Goal: Transaction & Acquisition: Purchase product/service

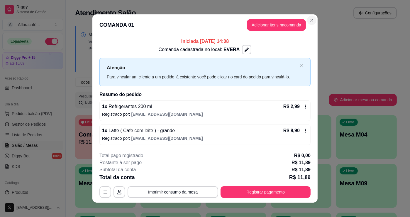
scroll to position [26, 0]
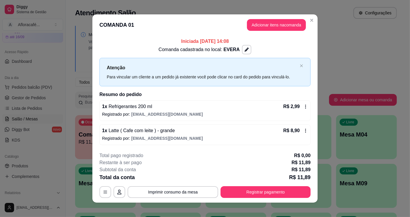
click at [311, 23] on div "**********" at bounding box center [205, 108] width 410 height 217
drag, startPoint x: 310, startPoint y: 28, endPoint x: 298, endPoint y: 35, distance: 13.8
click at [308, 28] on header "COMANDA 01 Adicionar itens na comanda" at bounding box center [204, 24] width 225 height 21
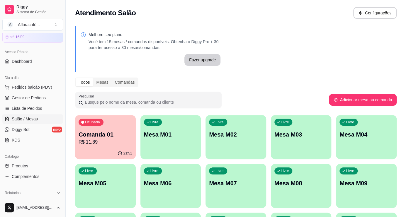
click at [177, 135] on p "Mesa M01" at bounding box center [171, 134] width 54 height 8
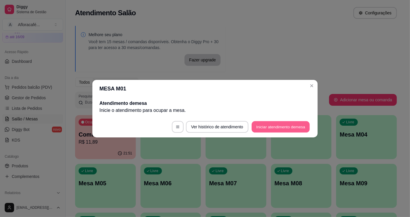
click at [297, 124] on button "Iniciar atendimento de mesa" at bounding box center [281, 126] width 58 height 11
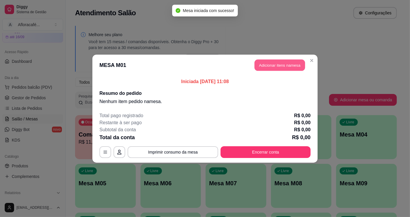
click at [285, 65] on button "Adicionar itens na mesa" at bounding box center [280, 64] width 50 height 11
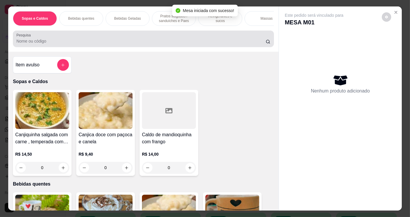
click at [152, 33] on div "Pesquisa" at bounding box center [143, 39] width 261 height 16
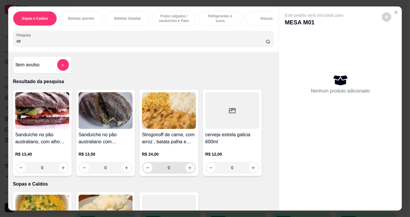
type input "str"
click at [189, 168] on icon "increase-product-quantity" at bounding box center [190, 167] width 4 height 4
type input "1"
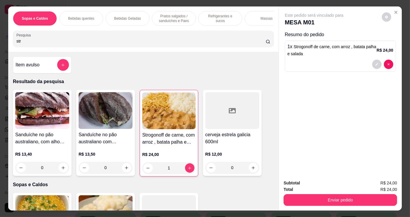
click at [157, 42] on input "str" at bounding box center [140, 41] width 249 height 6
type input "s"
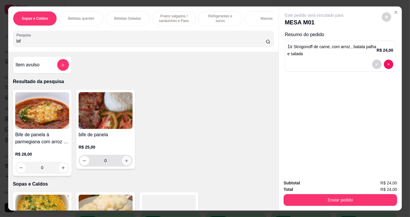
type input "bif"
click at [126, 163] on icon "increase-product-quantity" at bounding box center [127, 160] width 4 height 4
type input "1"
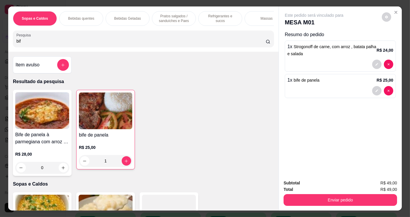
click at [139, 44] on input "bif" at bounding box center [140, 41] width 249 height 6
type input "b"
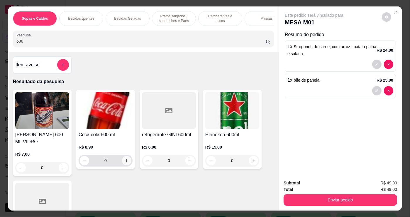
type input "600"
click at [125, 163] on icon "increase-product-quantity" at bounding box center [127, 160] width 4 height 4
type input "1"
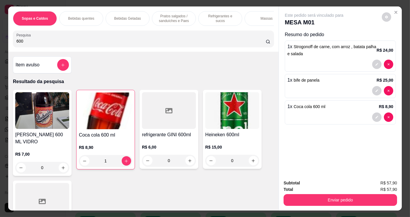
click at [337, 200] on button "Enviar pedido" at bounding box center [341, 200] width 114 height 12
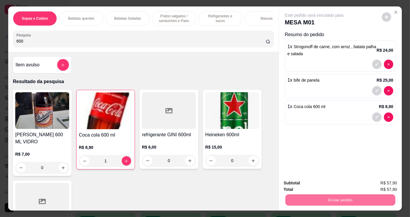
click at [338, 184] on button "Não registrar e enviar pedido" at bounding box center [321, 183] width 59 height 11
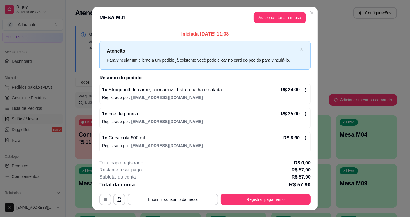
scroll to position [12, 0]
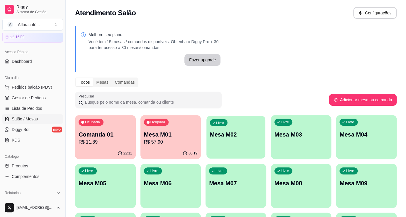
click at [253, 140] on div "Livre Mesa M02" at bounding box center [236, 134] width 59 height 36
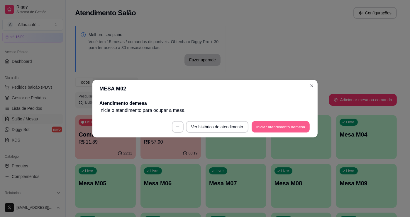
click at [273, 126] on button "Iniciar atendimento de mesa" at bounding box center [281, 126] width 58 height 11
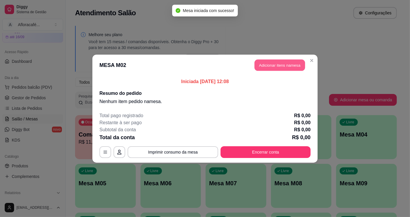
click at [258, 60] on button "Adicionar itens na mesa" at bounding box center [280, 64] width 50 height 11
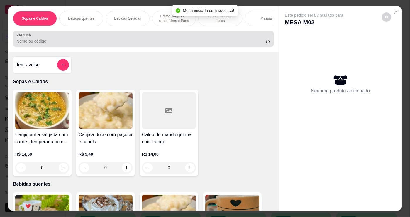
click at [116, 40] on input "Pesquisa" at bounding box center [140, 41] width 249 height 6
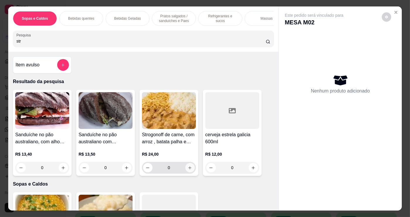
type input "str"
click at [188, 166] on button "increase-product-quantity" at bounding box center [189, 167] width 9 height 9
type input "1"
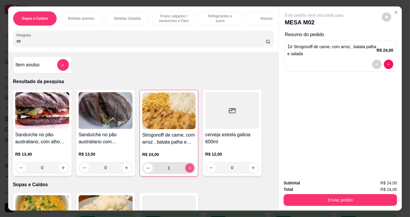
click at [188, 168] on icon "increase-product-quantity" at bounding box center [190, 168] width 4 height 4
type input "2"
drag, startPoint x: 160, startPoint y: 17, endPoint x: 155, endPoint y: 28, distance: 11.4
click at [158, 17] on p "Pratos salgados / sanduíches e Paes" at bounding box center [174, 18] width 34 height 9
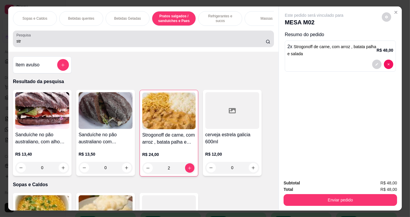
scroll to position [14, 0]
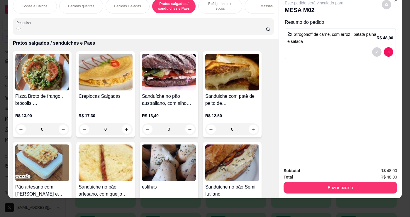
click at [216, 3] on p "Refrigerantes e sucos" at bounding box center [220, 5] width 34 height 9
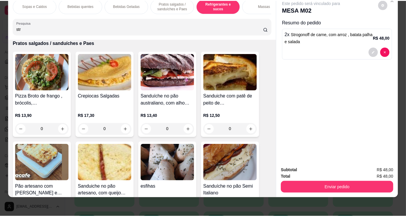
scroll to position [2428, 0]
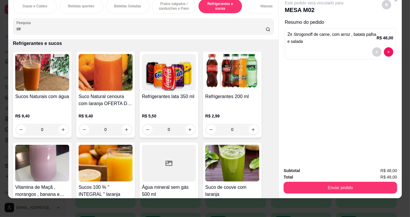
click at [60, 133] on div "0" at bounding box center [42, 130] width 54 height 12
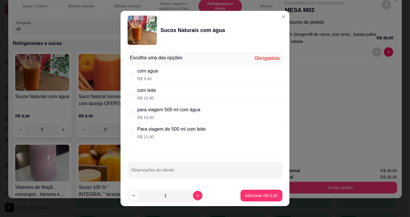
click at [162, 80] on div "com agua R$ 9,40" at bounding box center [205, 74] width 155 height 19
radio input "true"
click at [196, 193] on icon "increase-product-quantity" at bounding box center [198, 195] width 4 height 4
type input "2"
click at [247, 195] on p "Adicionar R$ 18,80" at bounding box center [260, 195] width 35 height 6
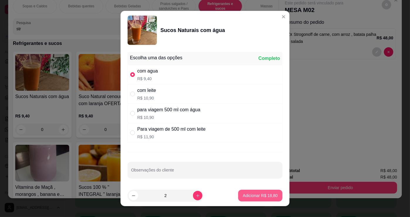
type input "2"
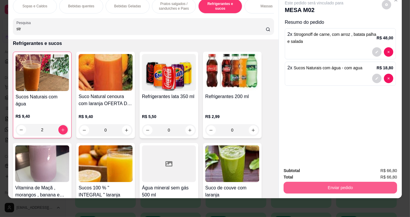
click at [330, 182] on button "Enviar pedido" at bounding box center [341, 188] width 114 height 12
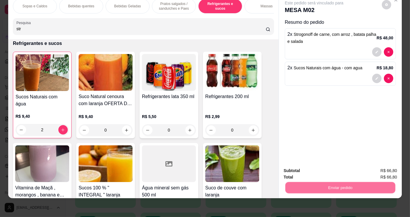
click at [327, 170] on button "Não registrar e enviar pedido" at bounding box center [321, 168] width 61 height 11
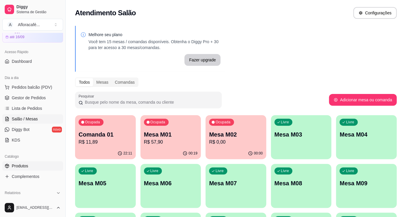
click at [22, 163] on span "Produtos" at bounding box center [20, 166] width 16 height 6
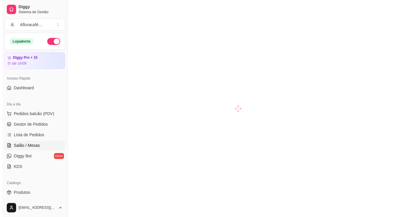
scroll to position [80, 0]
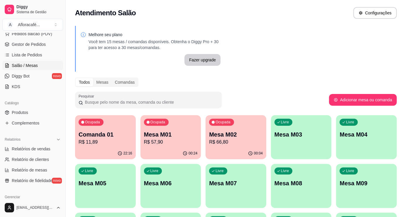
click at [223, 149] on div "00:04" at bounding box center [236, 153] width 61 height 11
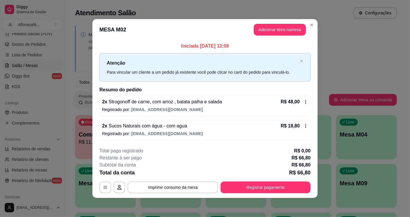
click at [315, 24] on div "**********" at bounding box center [205, 108] width 410 height 217
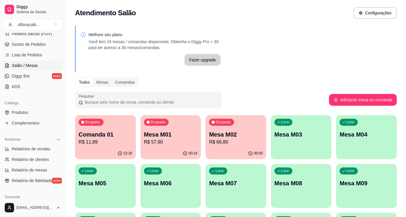
click at [185, 138] on p "R$ 57,90" at bounding box center [171, 141] width 54 height 7
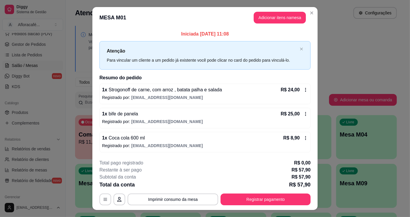
scroll to position [12, 0]
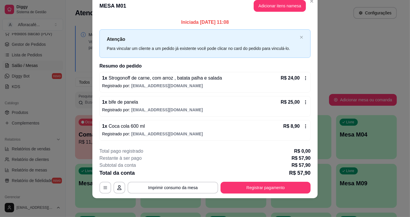
click at [247, 195] on footer "**********" at bounding box center [204, 170] width 225 height 55
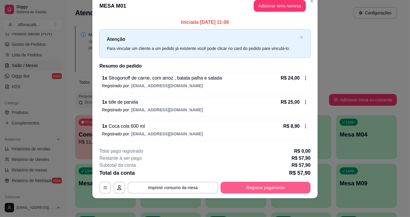
click at [251, 192] on button "Registrar pagamento" at bounding box center [266, 188] width 90 height 12
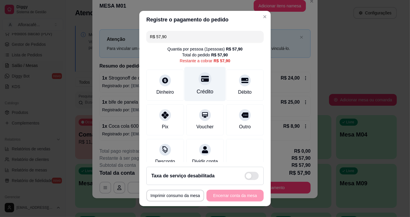
click at [201, 76] on icon at bounding box center [205, 79] width 8 height 6
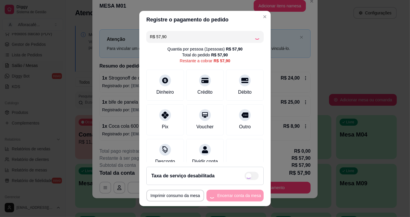
type input "R$ 0,00"
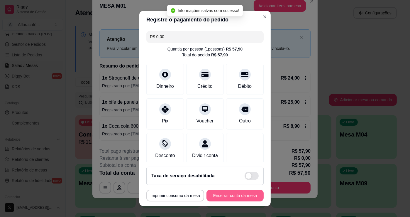
click at [241, 192] on button "Encerrar conta da mesa" at bounding box center [235, 196] width 57 height 12
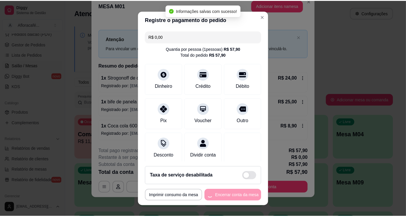
scroll to position [0, 0]
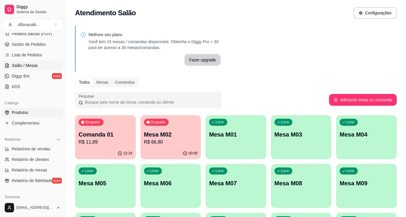
click at [43, 111] on link "Produtos" at bounding box center [32, 112] width 61 height 9
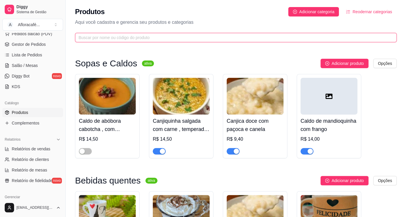
click at [146, 38] on input "text" at bounding box center [234, 37] width 310 height 6
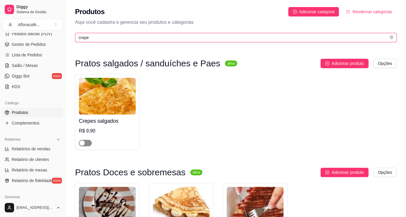
type input "crepe"
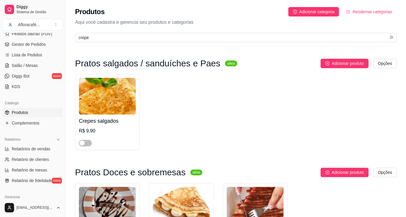
drag, startPoint x: 88, startPoint y: 142, endPoint x: 99, endPoint y: 156, distance: 17.4
click at [89, 142] on span "button" at bounding box center [85, 143] width 13 height 6
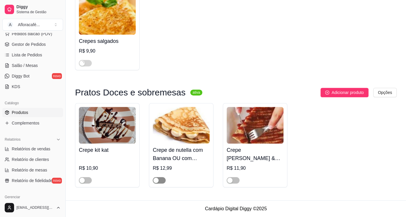
click at [159, 180] on button "button" at bounding box center [159, 180] width 13 height 6
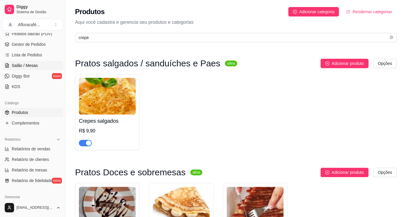
scroll to position [0, 0]
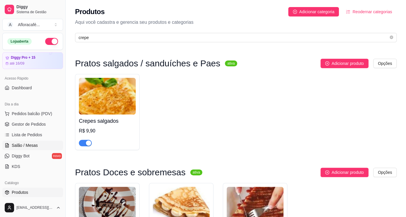
click at [35, 143] on span "Salão / Mesas" at bounding box center [25, 145] width 26 height 6
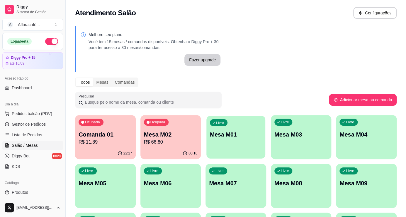
click at [224, 141] on div "Livre Mesa M01" at bounding box center [236, 134] width 59 height 36
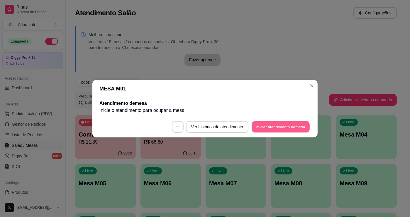
click at [300, 125] on button "Iniciar atendimento de mesa" at bounding box center [281, 126] width 58 height 11
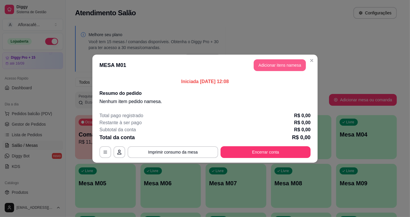
drag, startPoint x: 275, startPoint y: 59, endPoint x: 274, endPoint y: 66, distance: 7.0
click at [275, 63] on header "MESA M01 Adicionar itens na mesa" at bounding box center [204, 65] width 225 height 21
click at [271, 67] on button "Adicionar itens na mesa" at bounding box center [280, 65] width 52 height 12
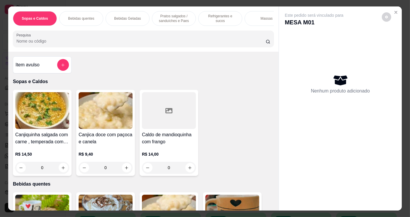
drag, startPoint x: 258, startPoint y: 20, endPoint x: 241, endPoint y: 28, distance: 18.8
click at [258, 20] on div "Massas" at bounding box center [267, 18] width 44 height 15
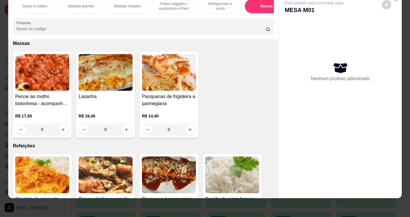
scroll to position [2981, 0]
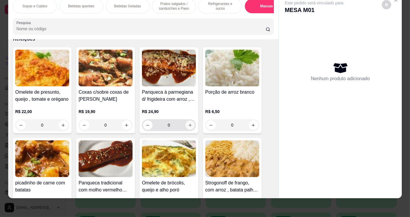
click at [185, 125] on button "increase-product-quantity" at bounding box center [189, 125] width 9 height 9
click at [188, 125] on icon "increase-product-quantity" at bounding box center [190, 125] width 4 height 4
type input "2"
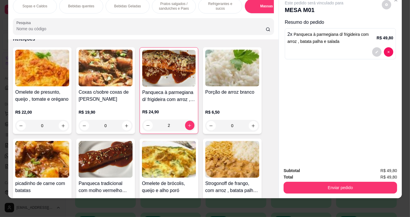
click at [204, 8] on div "Refrigerantes e sucos" at bounding box center [220, 6] width 44 height 15
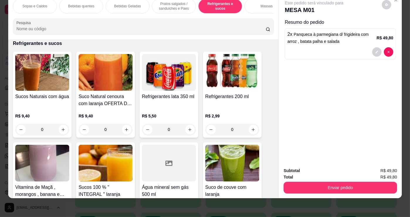
click at [61, 131] on div "0" at bounding box center [42, 130] width 54 height 12
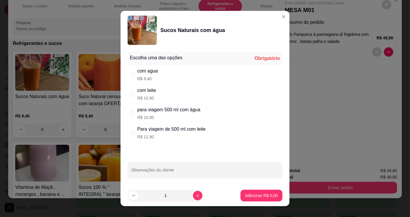
click at [195, 75] on div "com agua R$ 9,40" at bounding box center [205, 74] width 155 height 19
radio input "true"
click at [194, 194] on button "increase-product-quantity" at bounding box center [197, 195] width 9 height 9
type input "2"
click at [251, 191] on button "Adicionar R$ 18,80" at bounding box center [260, 195] width 43 height 11
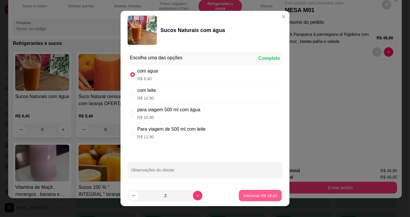
type input "2"
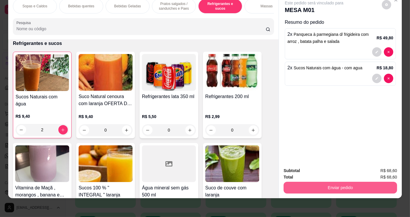
click at [308, 182] on button "Enviar pedido" at bounding box center [341, 188] width 114 height 12
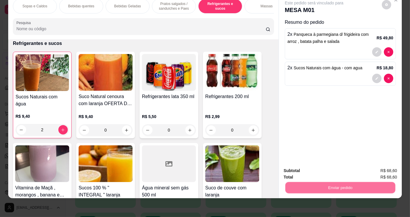
click at [305, 167] on button "Não registrar e enviar pedido" at bounding box center [321, 168] width 61 height 11
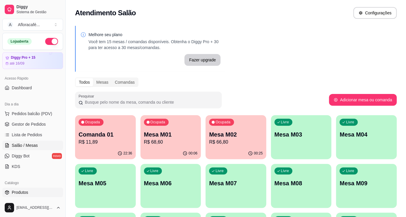
click at [25, 190] on span "Produtos" at bounding box center [20, 192] width 16 height 6
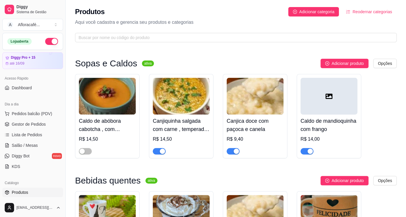
click at [182, 28] on div "Produtos Adicionar categoria Reodernar categorias Aqui você cadastra e gerencia…" at bounding box center [236, 23] width 341 height 46
click at [180, 37] on input "text" at bounding box center [234, 37] width 310 height 6
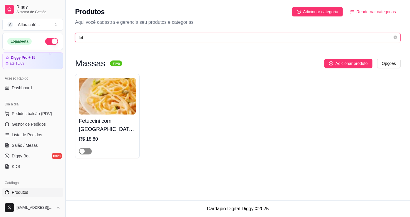
type input "fet"
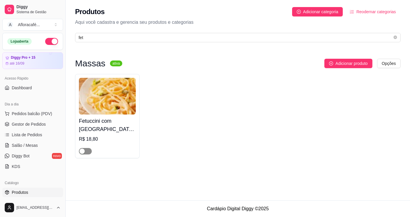
click at [85, 153] on span "button" at bounding box center [85, 151] width 13 height 6
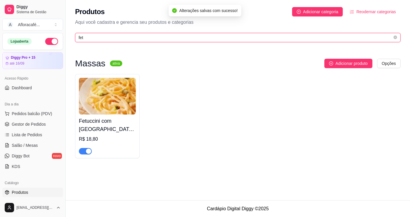
click at [123, 38] on input "fet" at bounding box center [236, 37] width 314 height 6
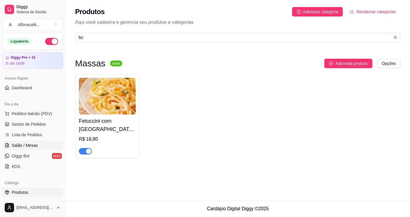
click at [7, 149] on link "Salão / Mesas" at bounding box center [32, 145] width 61 height 9
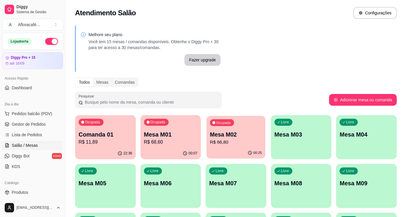
click at [222, 141] on p "R$ 66,80" at bounding box center [236, 141] width 52 height 7
click at [292, 132] on p "Mesa M03" at bounding box center [302, 135] width 52 height 8
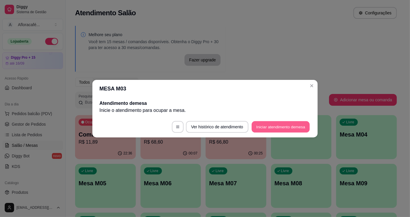
click at [294, 121] on button "Iniciar atendimento de mesa" at bounding box center [281, 126] width 58 height 11
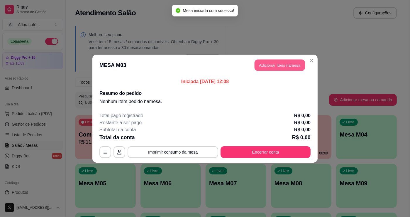
click at [294, 59] on button "Adicionar itens na mesa" at bounding box center [280, 64] width 50 height 11
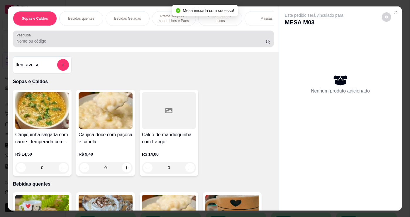
click at [209, 47] on div "Pesquisa" at bounding box center [143, 39] width 261 height 16
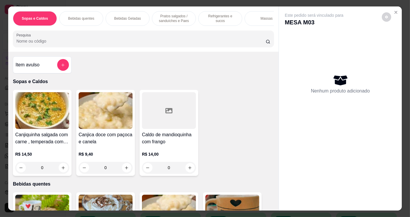
click at [229, 37] on div at bounding box center [143, 39] width 254 height 12
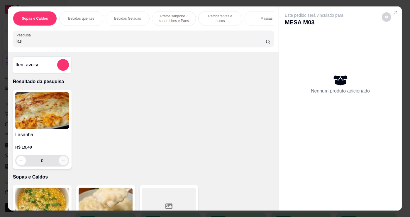
type input "las"
click at [59, 161] on button "increase-product-quantity" at bounding box center [63, 160] width 9 height 9
type input "1"
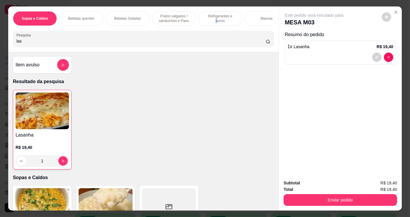
click at [227, 18] on p "Refrigerantes e sucos" at bounding box center [220, 18] width 34 height 9
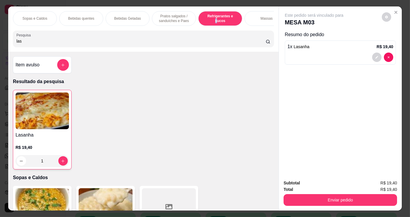
scroll to position [14, 0]
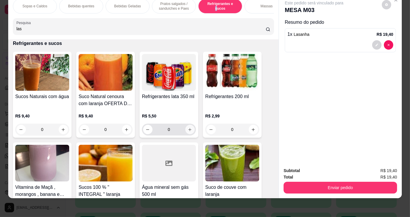
click at [191, 129] on button "increase-product-quantity" at bounding box center [189, 129] width 9 height 9
type input "1"
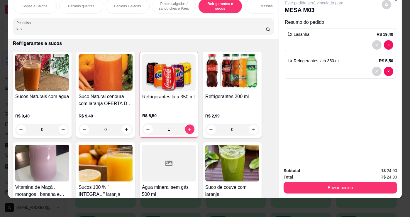
drag, startPoint x: 384, startPoint y: 190, endPoint x: 379, endPoint y: 186, distance: 6.7
click at [381, 191] on div "Subtotal R$ 24,90 Total R$ 24,90 Enviar pedido" at bounding box center [340, 181] width 123 height 36
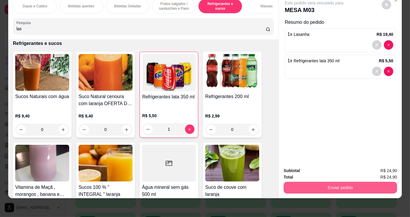
click at [376, 182] on button "Enviar pedido" at bounding box center [341, 188] width 114 height 12
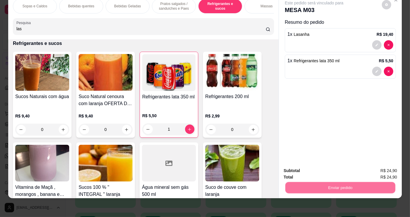
click at [329, 166] on button "Não registrar e enviar pedido" at bounding box center [321, 168] width 61 height 11
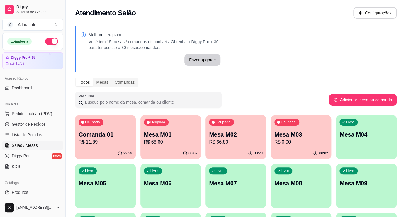
click at [197, 130] on div "Ocupada Mesa M01 R$ 68,60" at bounding box center [171, 131] width 61 height 33
click at [217, 146] on div "Ocupada Mesa M02 R$ 66,80" at bounding box center [236, 131] width 61 height 33
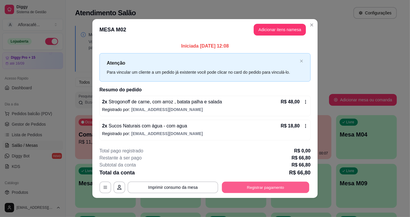
click at [243, 190] on button "Registrar pagamento" at bounding box center [265, 187] width 87 height 11
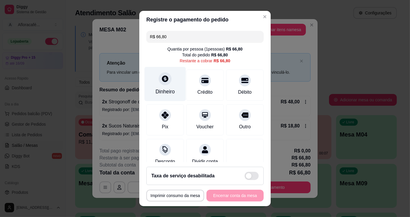
click at [150, 80] on div "Dinheiro" at bounding box center [165, 84] width 41 height 34
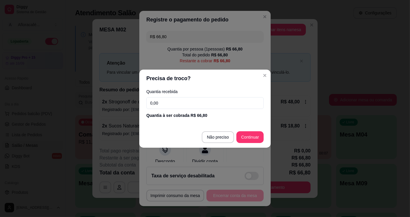
click at [225, 108] on input "0,00" at bounding box center [204, 103] width 117 height 12
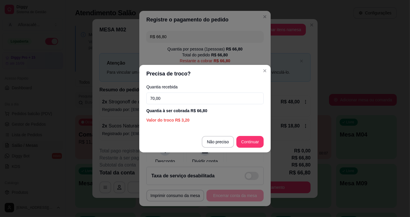
type input "70,00"
click at [261, 75] on header "Precisa de troco?" at bounding box center [204, 74] width 131 height 18
click at [261, 74] on header "Precisa de troco?" at bounding box center [204, 74] width 131 height 18
click at [261, 72] on section "Precisa de troco? Quantia recebida 70,00 Quantia à ser cobrada R$ 66,80 Valor d…" at bounding box center [204, 108] width 131 height 87
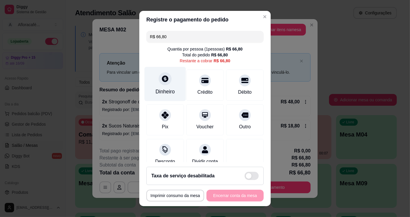
click at [163, 77] on icon at bounding box center [165, 78] width 6 height 6
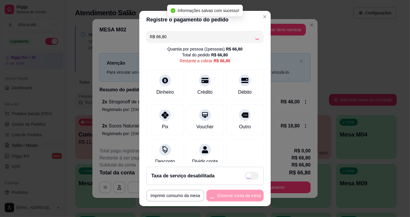
type input "R$ 0,00"
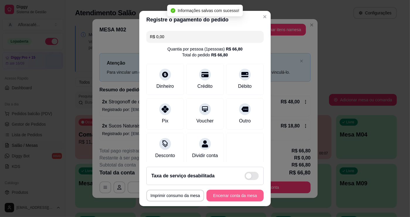
click at [230, 200] on button "Encerrar conta da mesa" at bounding box center [235, 196] width 57 height 12
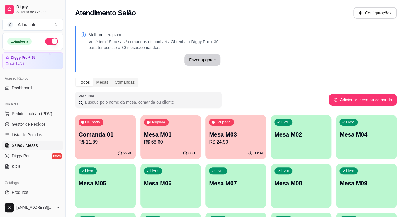
click at [219, 143] on p "R$ 24,90" at bounding box center [236, 141] width 54 height 7
click at [173, 129] on div "Ocupada Mesa M01 R$ 68,60" at bounding box center [170, 132] width 59 height 32
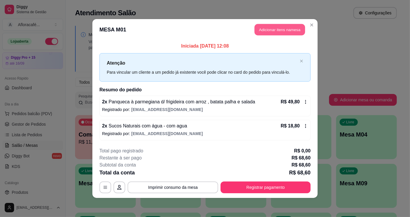
click at [277, 30] on button "Adicionar itens na mesa" at bounding box center [280, 29] width 50 height 11
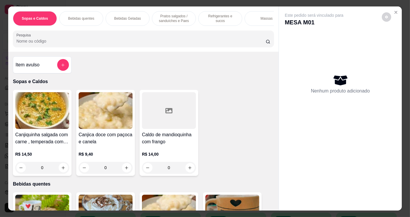
scroll to position [80, 0]
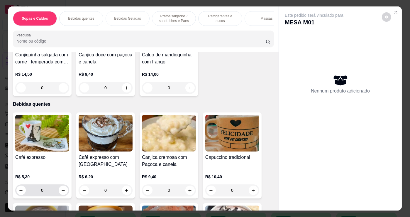
click at [61, 192] on icon "increase-product-quantity" at bounding box center [63, 190] width 4 height 4
type input "1"
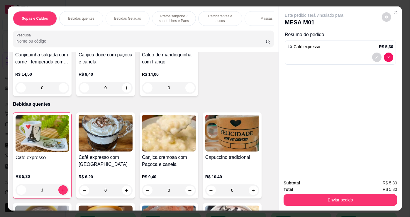
click at [205, 26] on div "Sopas e Caldos Bebidas quentes Bebidas Geladas Pratos salgados / sanduíches e P…" at bounding box center [143, 18] width 261 height 15
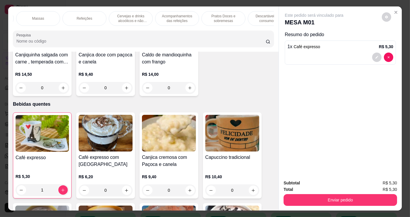
click at [222, 16] on p "Pratos Doces e sobremesas" at bounding box center [224, 18] width 34 height 9
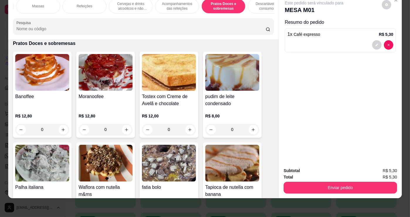
scroll to position [3951, 0]
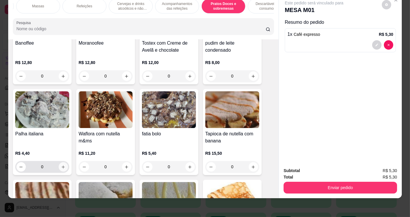
click at [61, 167] on icon "increase-product-quantity" at bounding box center [63, 167] width 4 height 4
type input "1"
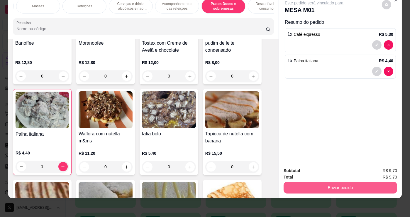
click at [299, 183] on button "Enviar pedido" at bounding box center [341, 188] width 114 height 12
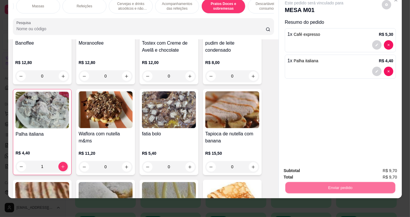
click at [312, 164] on button "Não registrar e enviar pedido" at bounding box center [321, 168] width 59 height 11
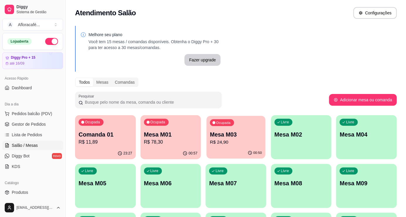
click at [238, 139] on p "R$ 24,90" at bounding box center [236, 141] width 52 height 7
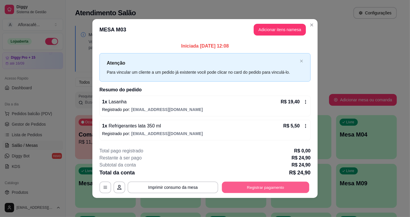
click at [290, 183] on button "Registrar pagamento" at bounding box center [265, 187] width 87 height 11
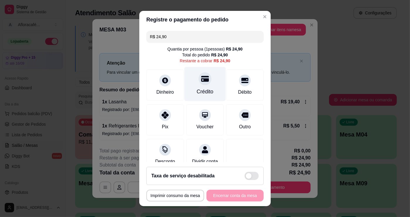
click at [205, 90] on div "Crédito" at bounding box center [205, 92] width 17 height 8
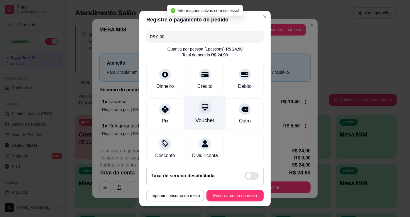
type input "R$ 0,00"
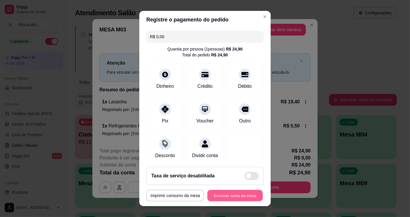
click at [239, 196] on button "Encerrar conta da mesa" at bounding box center [234, 195] width 55 height 11
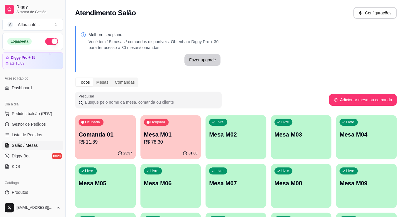
click at [234, 136] on p "Mesa M02" at bounding box center [236, 134] width 54 height 8
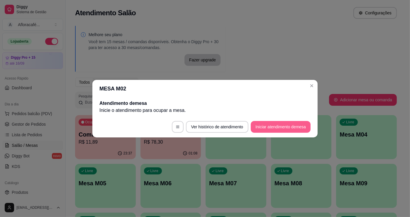
click at [284, 122] on button "Iniciar atendimento de mesa" at bounding box center [281, 127] width 60 height 12
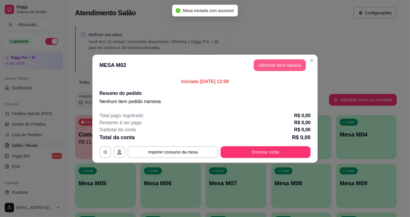
click at [276, 66] on button "Adicionar itens na mesa" at bounding box center [280, 65] width 52 height 12
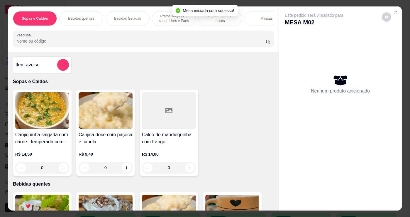
click at [208, 17] on p "Refrigerantes e sucos" at bounding box center [220, 18] width 34 height 9
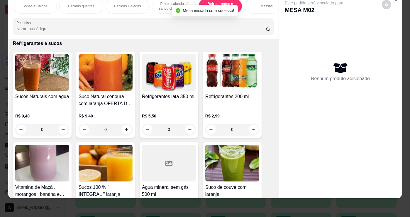
scroll to position [0, 229]
click at [94, 5] on div "Refeições" at bounding box center [84, 6] width 44 height 15
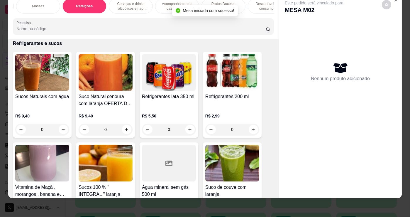
scroll to position [2976, 0]
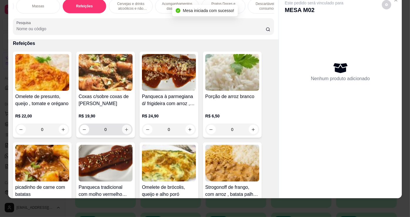
click at [124, 129] on icon "increase-product-quantity" at bounding box center [126, 129] width 4 height 4
type input "1"
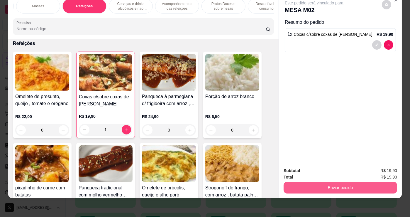
click at [311, 182] on button "Enviar pedido" at bounding box center [341, 188] width 114 height 12
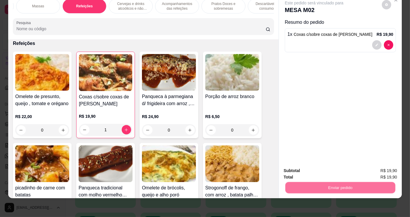
click at [313, 169] on button "Não registrar e enviar pedido" at bounding box center [321, 168] width 59 height 11
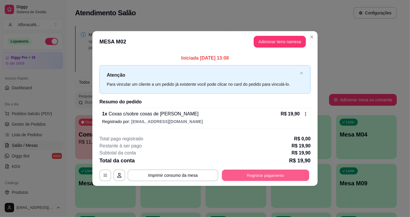
click at [248, 171] on button "Registrar pagamento" at bounding box center [265, 175] width 87 height 11
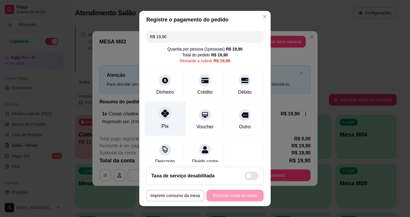
click at [170, 117] on div "Pix" at bounding box center [165, 119] width 41 height 34
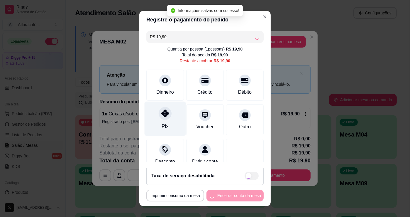
type input "R$ 0,00"
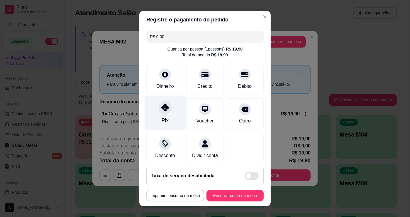
scroll to position [8, 0]
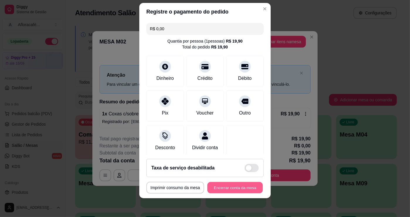
click at [247, 186] on button "Encerrar conta da mesa" at bounding box center [234, 187] width 55 height 11
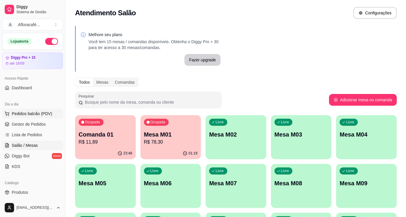
click at [39, 115] on span "Pedidos balcão (PDV)" at bounding box center [32, 114] width 40 height 6
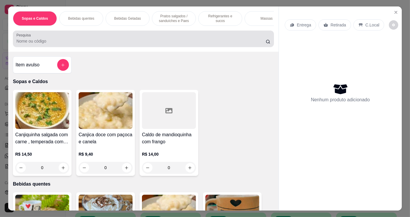
click at [103, 37] on div at bounding box center [143, 39] width 254 height 12
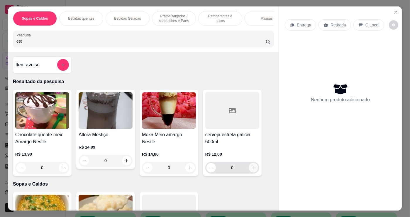
type input "est"
click at [253, 168] on icon "increase-product-quantity" at bounding box center [253, 167] width 4 height 4
type input "1"
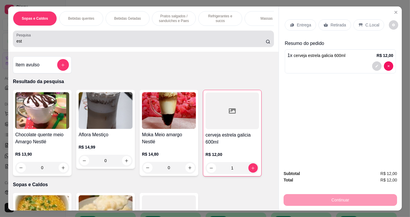
click at [226, 41] on input "est" at bounding box center [140, 41] width 249 height 6
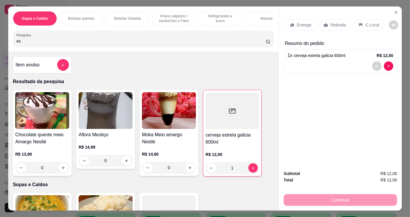
type input "e"
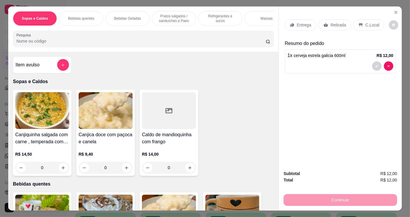
click at [54, 67] on div "Item avulso" at bounding box center [42, 65] width 53 height 12
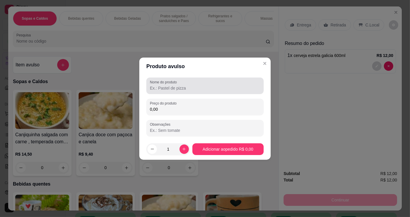
click at [179, 86] on input "Nome do produto" at bounding box center [205, 88] width 110 height 6
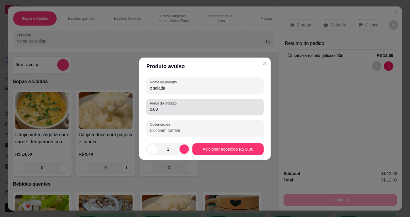
type input "x salada"
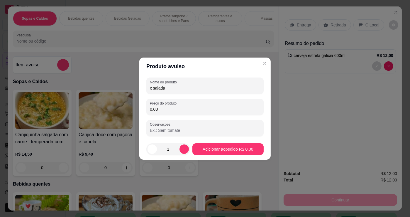
click at [222, 109] on input "0,00" at bounding box center [205, 109] width 110 height 6
type input "10,00"
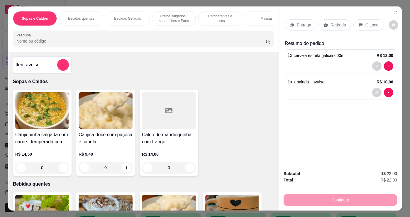
drag, startPoint x: 358, startPoint y: 19, endPoint x: 317, endPoint y: 170, distance: 156.5
click at [358, 20] on div "C.Local" at bounding box center [369, 24] width 31 height 11
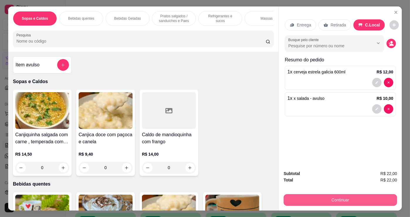
click at [321, 198] on button "Continuar" at bounding box center [341, 200] width 114 height 12
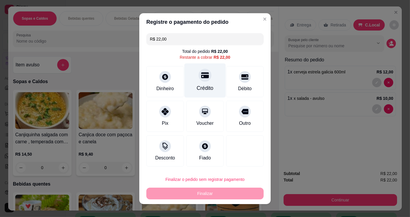
click at [205, 75] on div at bounding box center [205, 75] width 13 height 13
type input "R$ 0,00"
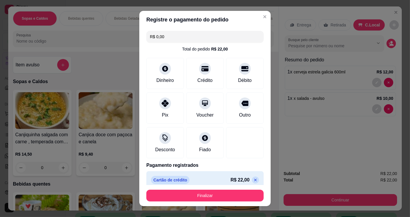
click at [221, 202] on footer "Finalizar" at bounding box center [204, 195] width 131 height 21
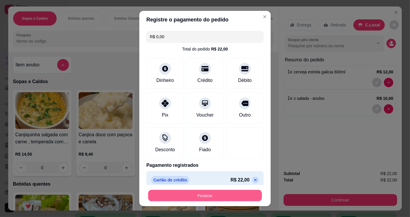
click at [222, 200] on button "Finalizar" at bounding box center [205, 195] width 114 height 11
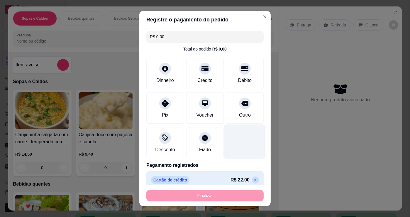
type input "0"
type input "-R$ 22,00"
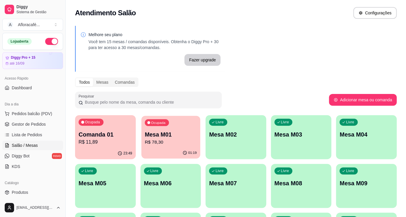
click at [145, 148] on div "01:19" at bounding box center [170, 152] width 59 height 11
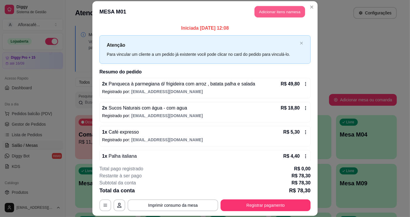
click at [297, 10] on button "Adicionar itens na mesa" at bounding box center [280, 11] width 50 height 11
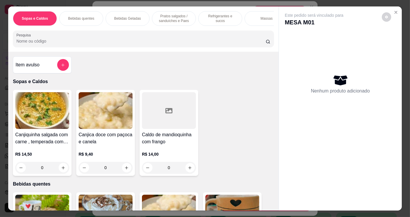
drag, startPoint x: 87, startPoint y: 11, endPoint x: 147, endPoint y: 120, distance: 124.7
click at [87, 11] on div "Bebidas quentes" at bounding box center [81, 18] width 44 height 15
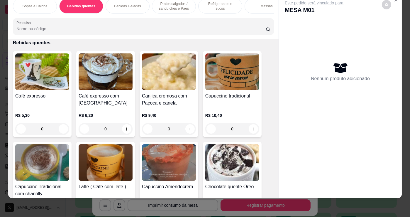
scroll to position [209, 0]
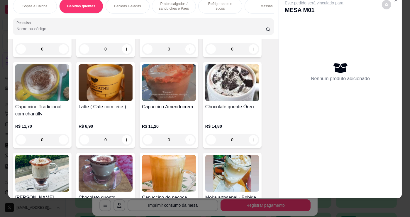
click at [129, 138] on div "0" at bounding box center [106, 140] width 54 height 12
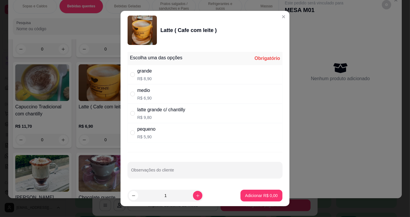
click at [161, 93] on div "medio R$ 6,90" at bounding box center [205, 93] width 155 height 19
radio input "true"
click at [266, 193] on p "Adicionar R$ 6,90" at bounding box center [262, 195] width 32 height 6
type input "1"
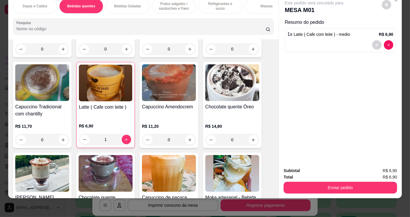
click at [337, 191] on div "Subtotal R$ 6,90 Total R$ 6,90 Enviar pedido" at bounding box center [340, 181] width 123 height 36
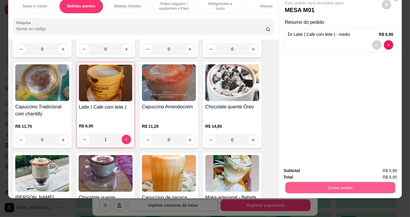
click at [337, 183] on button "Enviar pedido" at bounding box center [340, 187] width 110 height 11
click at [324, 169] on button "Não registrar e enviar pedido" at bounding box center [321, 168] width 61 height 11
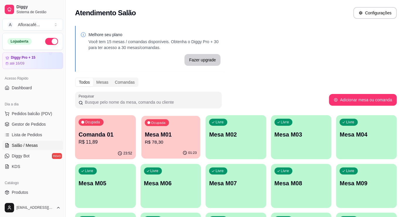
click at [171, 131] on p "Mesa M01" at bounding box center [171, 135] width 52 height 8
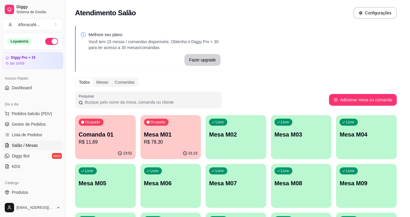
scroll to position [36, 0]
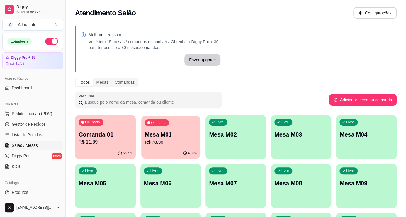
click at [164, 131] on p "Mesa M01" at bounding box center [171, 135] width 52 height 8
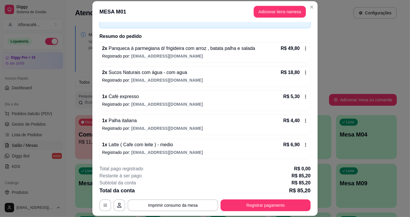
scroll to position [18, 0]
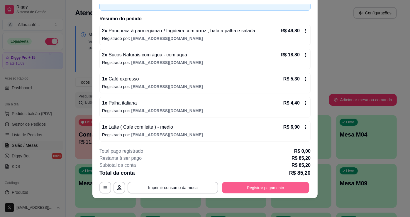
click at [239, 193] on button "Registrar pagamento" at bounding box center [265, 187] width 87 height 11
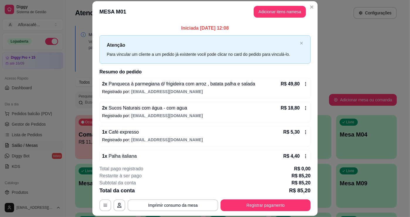
scroll to position [36, 0]
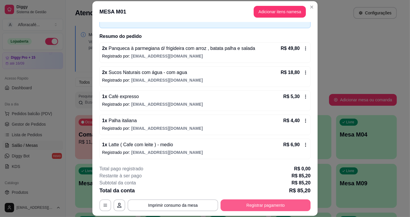
drag, startPoint x: 271, startPoint y: 193, endPoint x: 273, endPoint y: 203, distance: 10.3
click at [273, 203] on div "**********" at bounding box center [204, 188] width 211 height 46
click at [273, 205] on button "Registrar pagamento" at bounding box center [265, 205] width 87 height 11
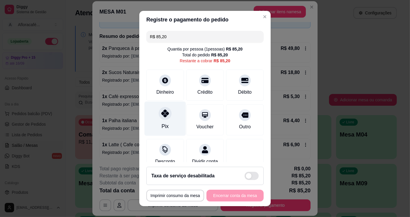
click at [160, 121] on div "Pix" at bounding box center [165, 119] width 41 height 34
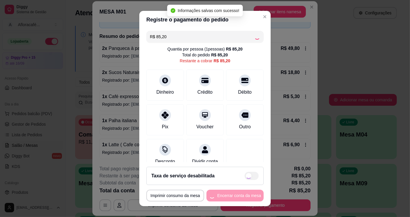
type input "R$ 0,00"
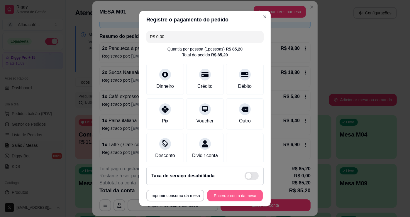
click at [233, 199] on button "Encerrar conta da mesa" at bounding box center [234, 195] width 55 height 11
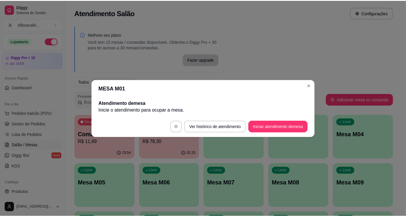
scroll to position [0, 0]
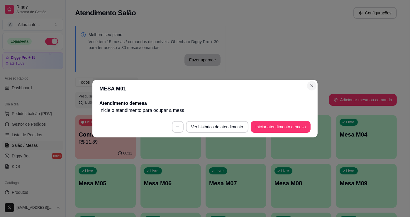
click at [315, 83] on section "MESA M01 Atendimento de mesa Inicie o atendimento para ocupar a mesa . Ver hist…" at bounding box center [204, 109] width 225 height 58
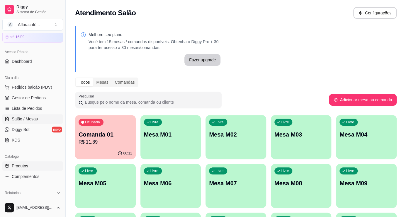
scroll to position [53, 0]
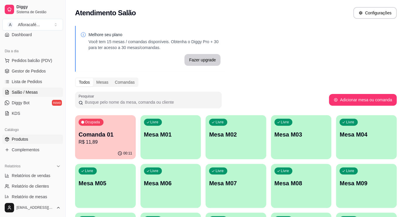
click at [32, 143] on link "Produtos" at bounding box center [32, 138] width 61 height 9
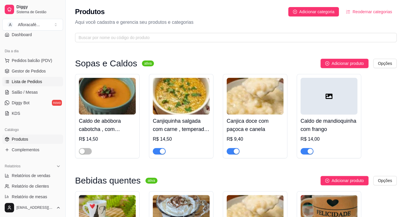
click at [34, 85] on link "Lista de Pedidos" at bounding box center [32, 81] width 61 height 9
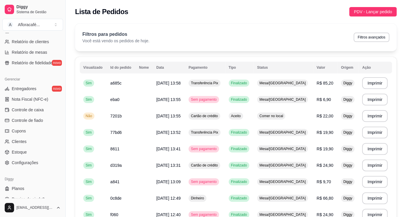
scroll to position [171, 0]
